Goal: Task Accomplishment & Management: Complete application form

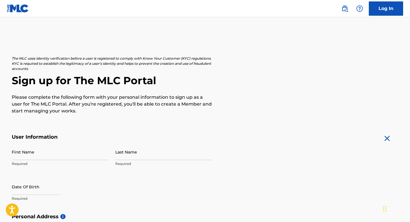
click at [42, 154] on input "First Name" at bounding box center [60, 152] width 97 height 16
type input "Tre"
type input "Mutava"
type input "[STREET_ADDRESS]"
type input "Building [STREET_ADDRESS]"
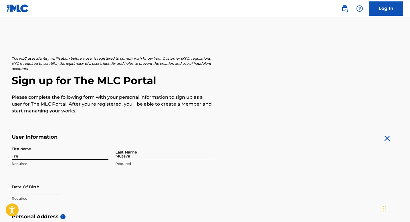
type input "[GEOGRAPHIC_DATA]"
type input "KS"
type input "66212"
type input "[EMAIL_ADDRESS][DOMAIN_NAME]"
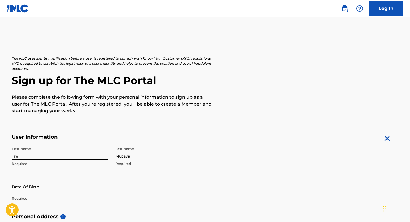
scroll to position [53, 0]
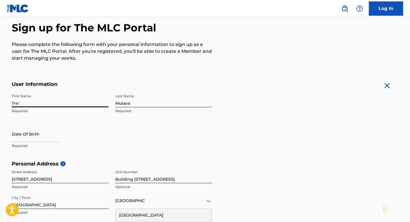
type input "Tre'"
drag, startPoint x: 138, startPoint y: 132, endPoint x: 124, endPoint y: 133, distance: 13.8
click at [138, 132] on div "First Name [PERSON_NAME]' Required Last Name Mutava Required Date Of Birth Requ…" at bounding box center [112, 126] width 200 height 70
select select "8"
select select "2025"
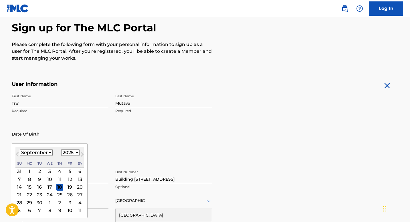
click at [26, 136] on input "text" at bounding box center [36, 134] width 49 height 16
click at [15, 138] on input "12212001" at bounding box center [36, 134] width 49 height 16
click at [21, 137] on input "12/212001" at bounding box center [36, 134] width 49 height 16
type input "[DATE]"
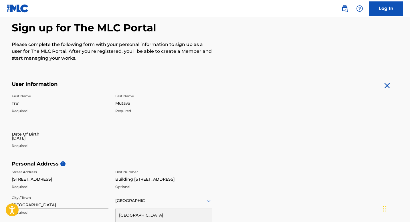
click at [101, 127] on div "Date Of Birth [DEMOGRAPHIC_DATA] Required" at bounding box center [60, 139] width 97 height 26
select select "8"
select select "2025"
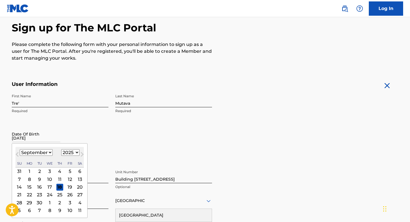
click at [36, 138] on input "[DATE]" at bounding box center [36, 134] width 49 height 16
click at [45, 152] on select "January February March April May June July August September October November De…" at bounding box center [36, 153] width 33 height 7
select select "11"
click at [20, 150] on select "January February March April May June July August September October November De…" at bounding box center [36, 153] width 33 height 7
click at [17, 198] on div "21" at bounding box center [19, 195] width 7 height 7
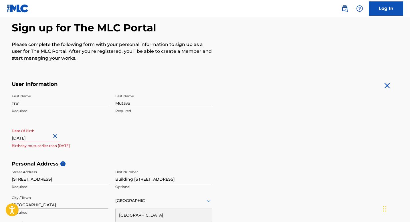
click at [43, 136] on input "[DATE]" at bounding box center [36, 134] width 49 height 16
select select "11"
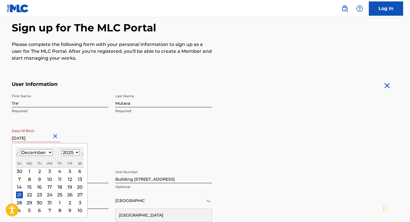
click at [67, 151] on select "1899 1900 1901 1902 1903 1904 1905 1906 1907 1908 1909 1910 1911 1912 1913 1914…" at bounding box center [70, 153] width 18 height 7
select select "2001"
click at [61, 150] on select "1899 1900 1901 1902 1903 1904 1905 1906 1907 1908 1909 1910 1911 1912 1913 1914…" at bounding box center [70, 153] width 18 height 7
click at [117, 142] on div "First Name Tre' Required Last Name Mutava Required Date Of Birth [DEMOGRAPHIC_D…" at bounding box center [112, 126] width 200 height 70
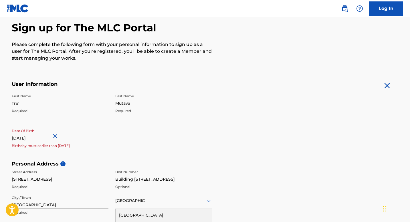
select select "11"
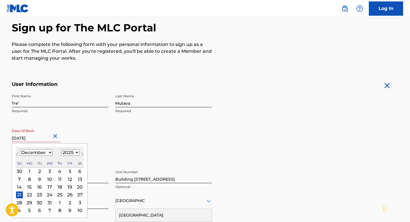
click at [42, 138] on input "[DATE]" at bounding box center [36, 134] width 49 height 16
click at [73, 156] on select "1899 1900 1901 1902 1903 1904 1905 1906 1907 1908 1909 1910 1911 1912 1913 1914…" at bounding box center [70, 153] width 18 height 7
select select "2001"
click at [61, 150] on select "1899 1900 1901 1902 1903 1904 1905 1906 1907 1908 1909 1910 1911 1912 1913 1914…" at bounding box center [70, 153] width 18 height 7
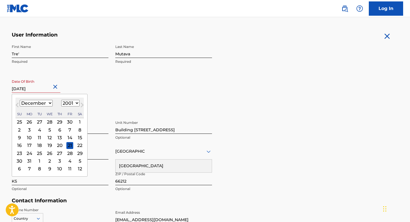
scroll to position [113, 0]
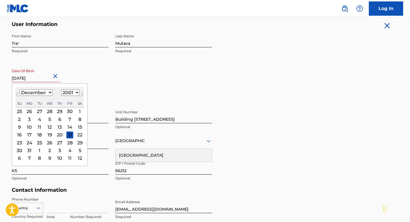
click at [69, 135] on div "21" at bounding box center [69, 135] width 7 height 7
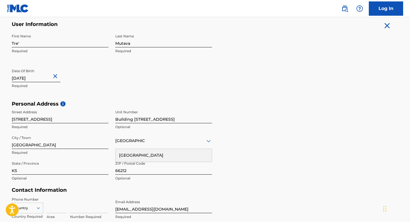
drag, startPoint x: 139, startPoint y: 120, endPoint x: 60, endPoint y: 118, distance: 79.5
click at [60, 118] on div "Street Address [STREET_ADDRESS] Required State / Province [GEOGRAPHIC_DATA] Opt…" at bounding box center [112, 145] width 200 height 77
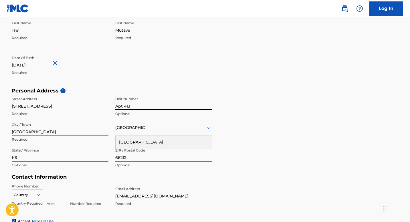
scroll to position [129, 0]
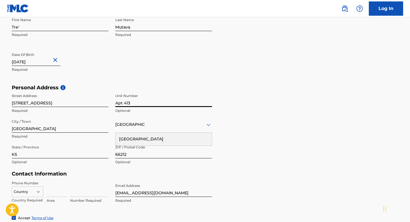
type input "Apt 413"
click at [174, 144] on div "[GEOGRAPHIC_DATA]" at bounding box center [164, 139] width 96 height 13
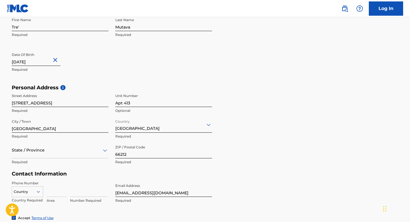
click at [63, 152] on div "State / Province" at bounding box center [60, 150] width 97 height 16
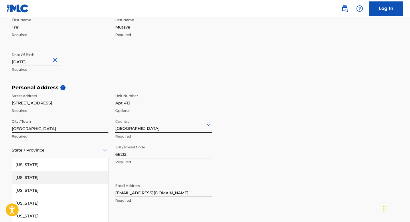
scroll to position [152, 0]
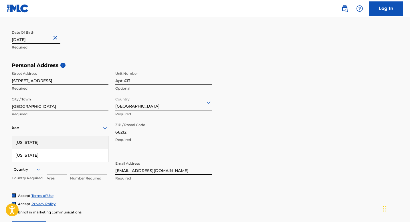
type input "[US_STATE]"
type input "[GEOGRAPHIC_DATA]"
type input "913"
type input "2038734"
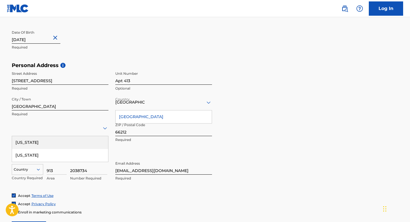
click at [145, 117] on div "[GEOGRAPHIC_DATA]" at bounding box center [164, 117] width 96 height 13
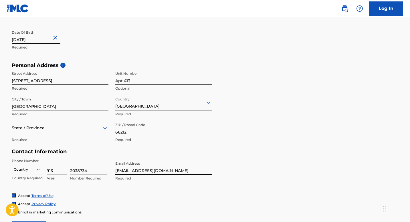
click at [59, 128] on div at bounding box center [60, 128] width 97 height 7
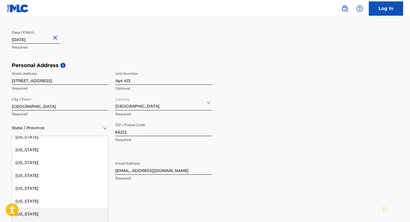
scroll to position [224, 0]
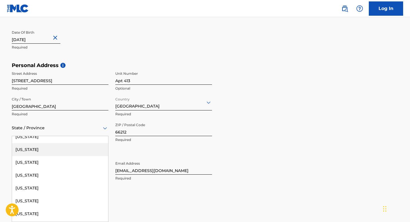
click at [39, 150] on div "[US_STATE]" at bounding box center [60, 150] width 96 height 13
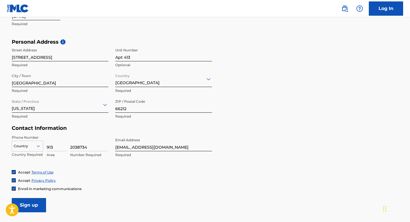
scroll to position [177, 0]
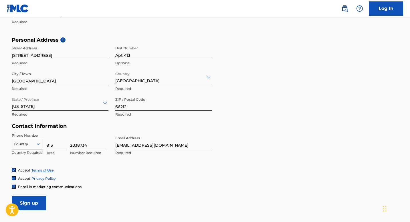
click at [77, 144] on input "2038734" at bounding box center [88, 141] width 37 height 16
type input "2038734"
click at [29, 143] on div "Country" at bounding box center [27, 143] width 31 height 9
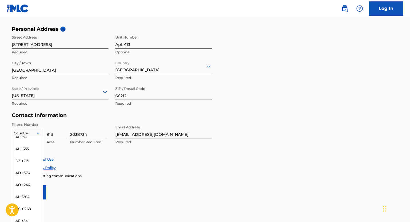
scroll to position [0, 0]
click at [29, 144] on div "US, [GEOGRAPHIC_DATA] +1" at bounding box center [27, 148] width 31 height 22
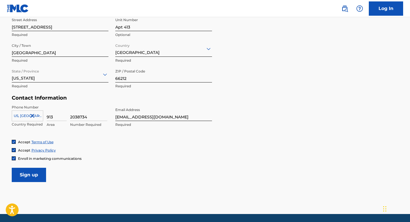
scroll to position [213, 0]
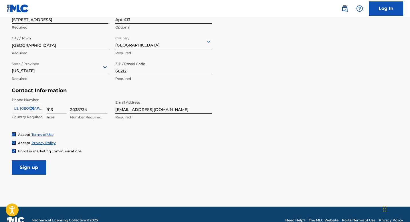
click at [26, 150] on span "Enroll in marketing communications" at bounding box center [49, 151] width 63 height 4
click at [29, 167] on input "Sign up" at bounding box center [29, 168] width 34 height 14
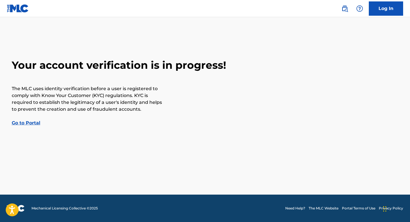
click at [34, 123] on link "Go to Portal" at bounding box center [26, 122] width 29 height 5
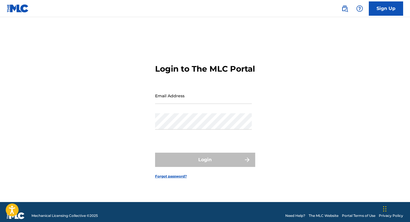
click at [188, 100] on input "Email Address" at bounding box center [203, 96] width 97 height 16
type input "[EMAIL_ADDRESS][DOMAIN_NAME]"
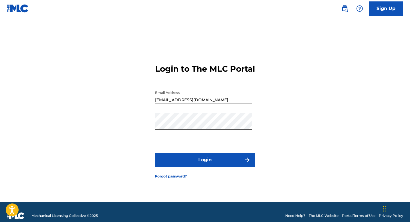
click at [155, 153] on button "Login" at bounding box center [205, 160] width 100 height 14
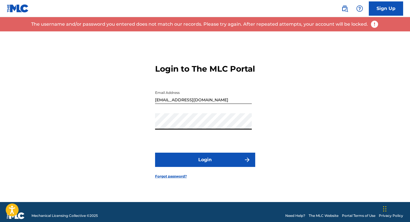
click at [393, 12] on link "Sign Up" at bounding box center [386, 8] width 34 height 14
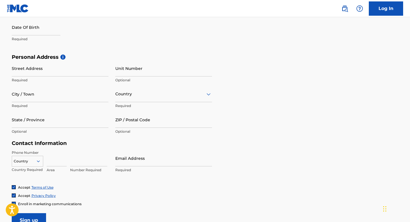
scroll to position [161, 0]
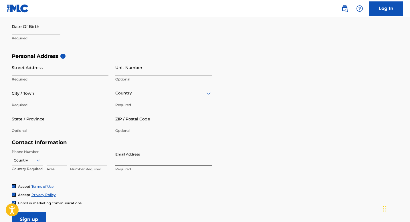
click at [120, 160] on input "Email Address" at bounding box center [163, 158] width 97 height 16
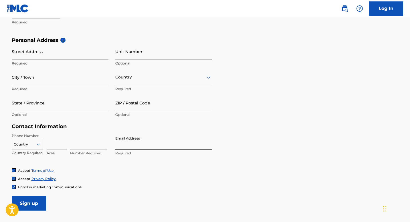
scroll to position [179, 0]
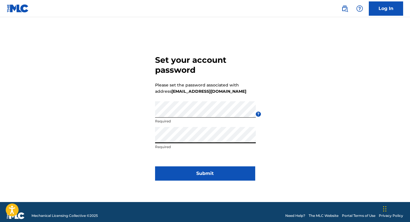
click button "Submit" at bounding box center [205, 174] width 100 height 14
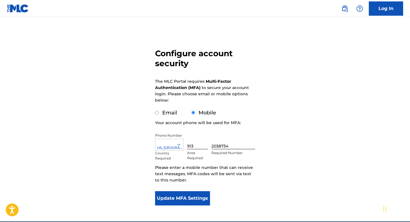
scroll to position [31, 0]
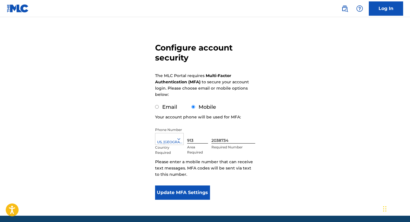
click at [165, 108] on label "Email" at bounding box center [169, 107] width 15 height 6
click at [159, 108] on input "Email" at bounding box center [157, 107] width 4 height 4
radio input "true"
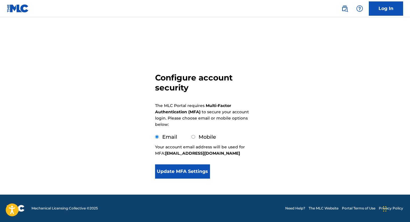
click at [186, 156] on p "Your account email address will be used for MFA: mutava345@gmail.com" at bounding box center [205, 150] width 100 height 13
drag, startPoint x: 162, startPoint y: 103, endPoint x: 222, endPoint y: 102, distance: 60.6
click at [222, 103] on p "The MLC Portal requires Multi-Factor Authentication (MFA) to secure your accoun…" at bounding box center [202, 115] width 94 height 25
drag, startPoint x: 199, startPoint y: 110, endPoint x: 207, endPoint y: 110, distance: 7.7
click at [205, 110] on p "The MLC Portal requires Multi-Factor Authentication (MFA) to secure your accoun…" at bounding box center [202, 115] width 94 height 25
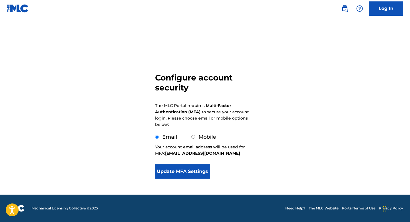
click at [197, 137] on div "Mobile" at bounding box center [203, 138] width 25 height 8
click at [194, 138] on input "Mobile" at bounding box center [193, 137] width 4 height 4
radio input "true"
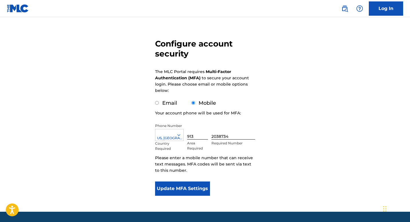
scroll to position [53, 0]
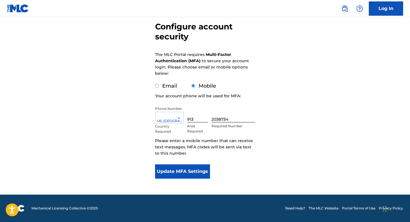
click at [184, 166] on button "Update MFA Settings" at bounding box center [182, 172] width 55 height 14
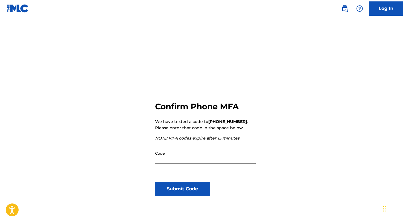
paste input "338472"
type input "338472"
click at [176, 192] on button "Submit Code" at bounding box center [182, 189] width 55 height 14
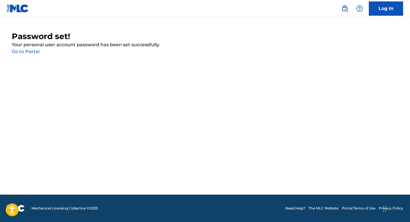
click at [21, 49] on link "Go to Portal" at bounding box center [26, 51] width 28 height 5
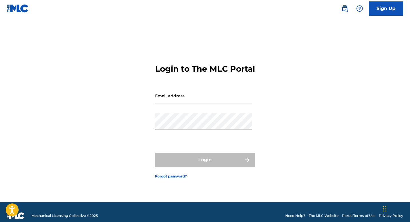
click at [200, 104] on input "Email Address" at bounding box center [203, 96] width 97 height 16
type input "[EMAIL_ADDRESS][DOMAIN_NAME]"
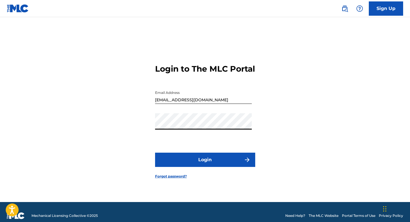
click at [155, 153] on button "Login" at bounding box center [205, 160] width 100 height 14
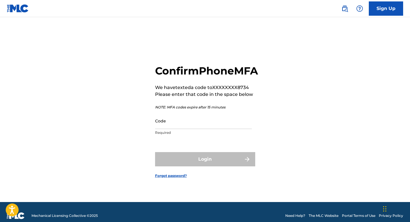
click at [186, 129] on input "Code" at bounding box center [203, 121] width 97 height 16
paste input "139628"
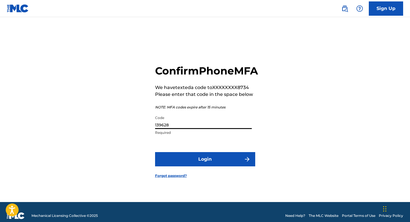
type input "139628"
click at [155, 152] on button "Login" at bounding box center [205, 159] width 100 height 14
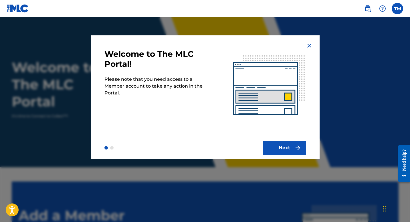
click at [290, 146] on button "Next" at bounding box center [284, 148] width 43 height 14
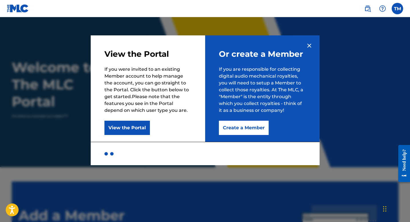
click at [251, 126] on button "Create a Member" at bounding box center [244, 128] width 50 height 14
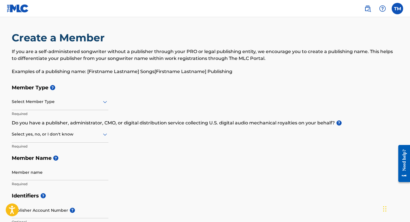
click at [59, 100] on div at bounding box center [60, 101] width 97 height 7
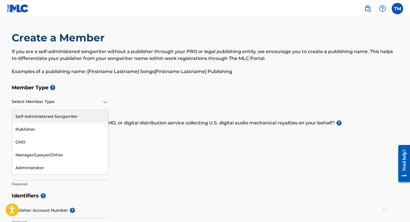
click at [53, 118] on div "Self-Administered Songwriter" at bounding box center [60, 116] width 96 height 13
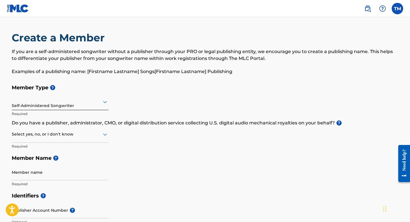
click at [43, 138] on div "Select yes, no, or I don't know" at bounding box center [60, 135] width 97 height 16
click at [40, 152] on div "Yes" at bounding box center [60, 149] width 96 height 13
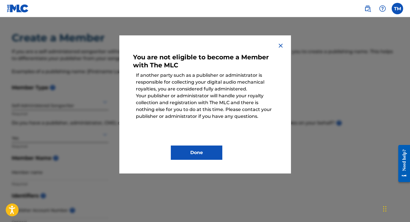
click at [188, 155] on button "Done" at bounding box center [196, 153] width 51 height 14
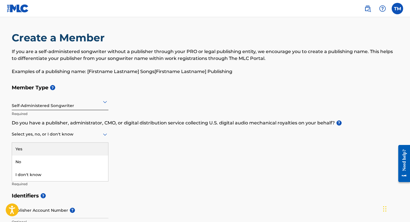
click at [42, 139] on div "Select yes, no, or I don't know" at bounding box center [60, 135] width 97 height 16
click at [46, 152] on div "Yes" at bounding box center [60, 149] width 96 height 13
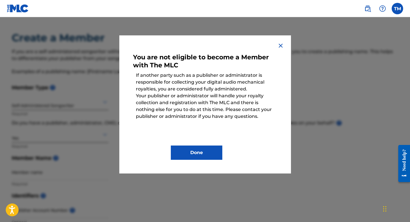
click at [196, 153] on button "Done" at bounding box center [196, 153] width 51 height 14
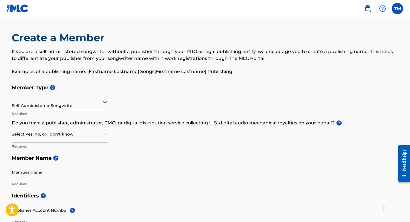
click at [61, 136] on div at bounding box center [60, 134] width 97 height 7
click at [51, 161] on div "No" at bounding box center [60, 162] width 96 height 13
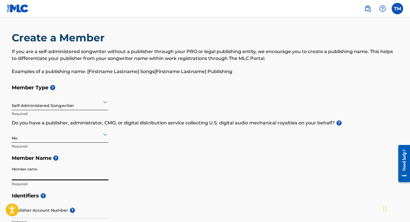
click at [45, 173] on input "Member name" at bounding box center [60, 172] width 97 height 16
type input "Tre' Mutava"
type input "8801 Nall Ave"
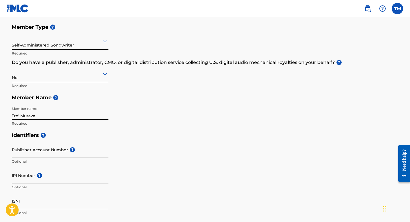
scroll to position [87, 0]
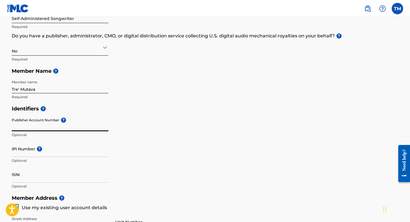
click at [61, 129] on input "Publisher Account Number ?" at bounding box center [60, 123] width 97 height 16
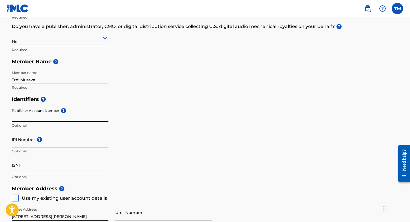
scroll to position [98, 0]
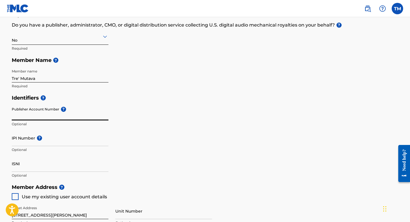
click at [55, 139] on input "IPI Number ?" at bounding box center [60, 138] width 97 height 16
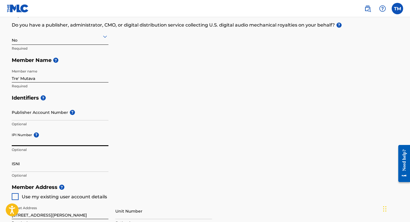
paste input "01115996049."
type input "01115996049"
click at [172, 131] on div "Identifiers ? Publisher Account Number ? Optional IPI Number ? 01115996049 Opti…" at bounding box center [205, 136] width 387 height 89
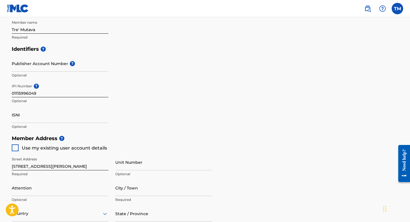
scroll to position [150, 0]
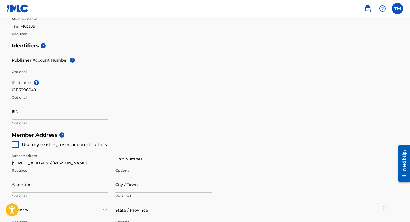
click at [37, 146] on span "Use my existing user account details" at bounding box center [64, 144] width 85 height 5
type input "[STREET_ADDRESS]"
type input "[GEOGRAPHIC_DATA]"
type input "66212"
type input "913"
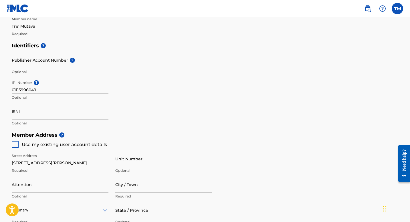
type input "2038734"
type input "[EMAIL_ADDRESS][DOMAIN_NAME]"
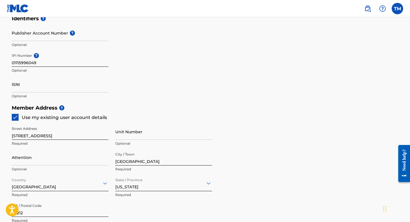
scroll to position [178, 0]
click at [38, 157] on input "Attention" at bounding box center [60, 157] width 97 height 16
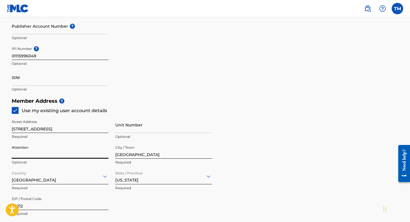
scroll to position [188, 0]
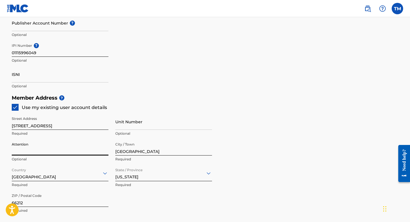
click at [132, 126] on input "Unit Number" at bounding box center [163, 122] width 97 height 16
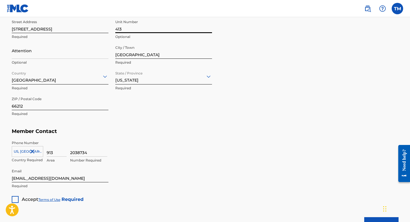
scroll to position [288, 0]
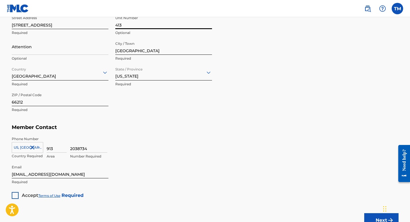
type input "413"
click at [46, 175] on input "[EMAIL_ADDRESS][DOMAIN_NAME]" at bounding box center [60, 170] width 97 height 16
type input "[EMAIL_ADDRESS][DOMAIN_NAME]"
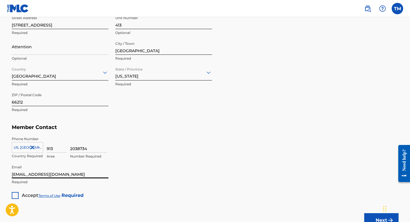
click at [15, 194] on div at bounding box center [15, 195] width 7 height 7
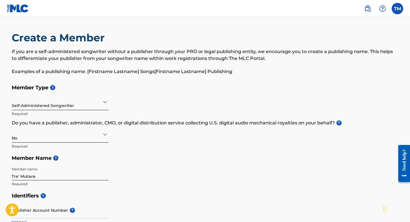
scroll to position [335, 0]
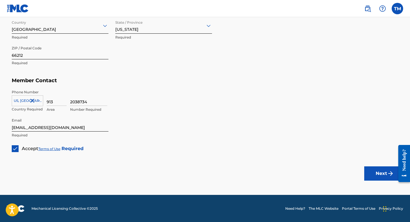
click at [375, 171] on button "Next" at bounding box center [381, 174] width 34 height 14
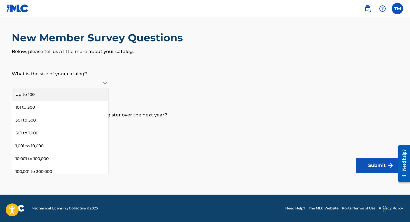
click at [75, 81] on div at bounding box center [60, 82] width 97 height 7
click at [83, 95] on div "Up to 100" at bounding box center [60, 94] width 96 height 13
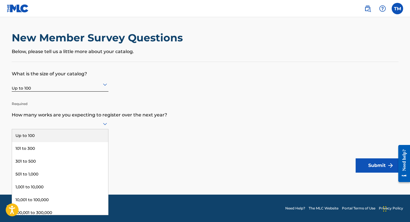
click at [73, 127] on div at bounding box center [60, 123] width 97 height 7
click at [69, 137] on div "Up to 100" at bounding box center [60, 136] width 96 height 13
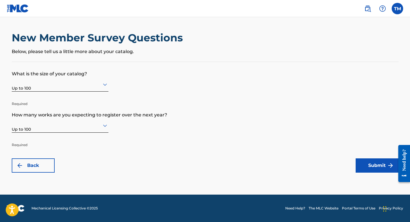
click at [386, 162] on button "Submit" at bounding box center [376, 166] width 43 height 14
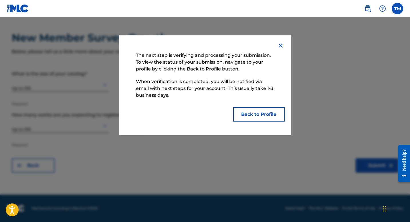
click at [255, 119] on button "Back to Profile" at bounding box center [258, 114] width 51 height 14
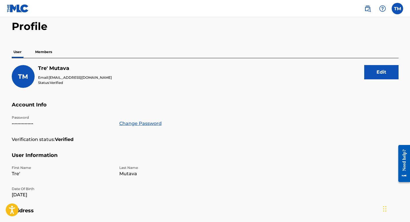
scroll to position [12, 0]
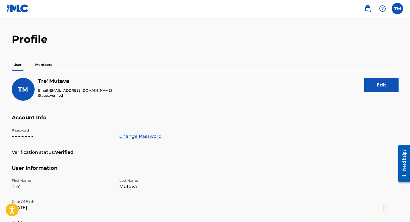
click at [374, 89] on button "Edit" at bounding box center [381, 85] width 34 height 14
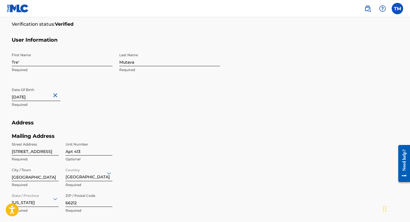
scroll to position [236, 0]
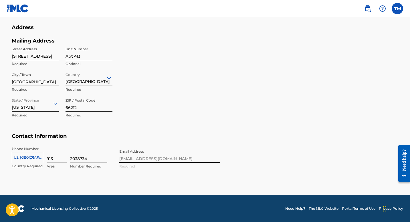
click at [138, 155] on div "Phone Number US, CA +1 Country Required 913 Area 2038734 Number Required Email …" at bounding box center [116, 164] width 208 height 35
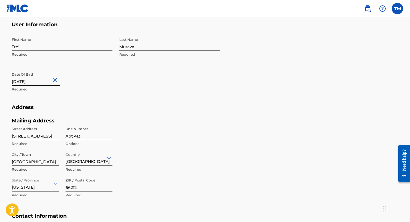
scroll to position [155, 0]
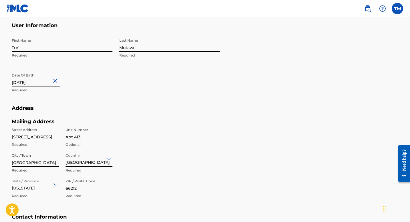
click at [139, 43] on input "Mutava" at bounding box center [169, 43] width 101 height 16
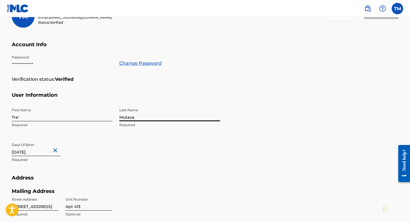
scroll to position [0, 0]
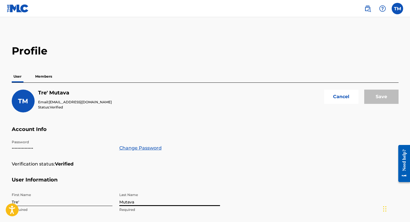
click at [41, 78] on p "Members" at bounding box center [43, 77] width 20 height 12
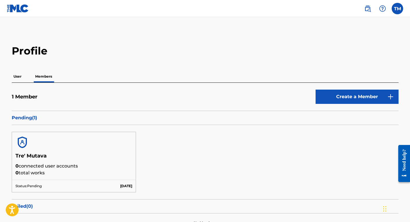
click at [20, 77] on p "User" at bounding box center [17, 77] width 11 height 12
